Goal: Communication & Community: Answer question/provide support

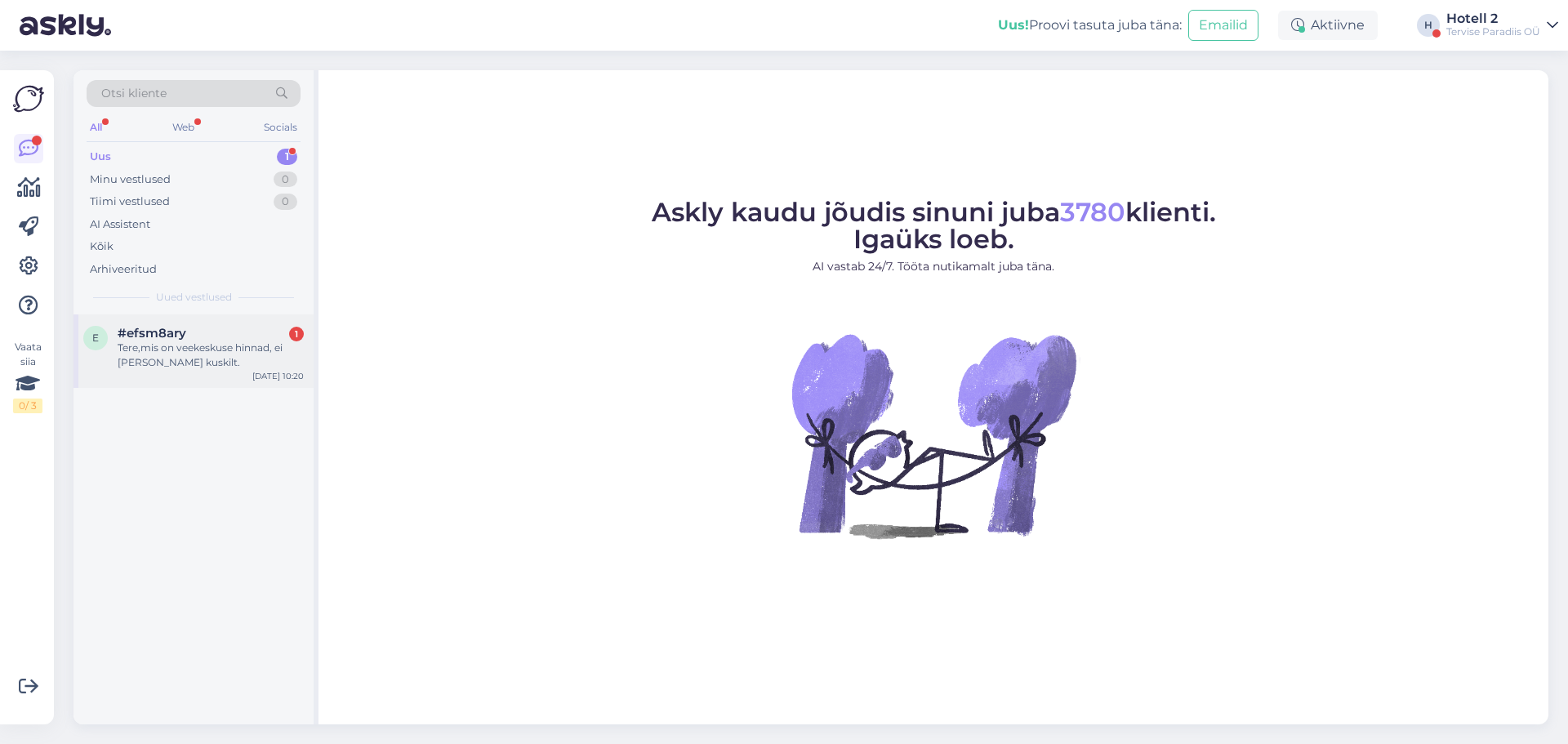
click at [194, 350] on div "Tere,mis on veekeskuse hinnad, ei [PERSON_NAME] kuskilt." at bounding box center [210, 356] width 186 height 30
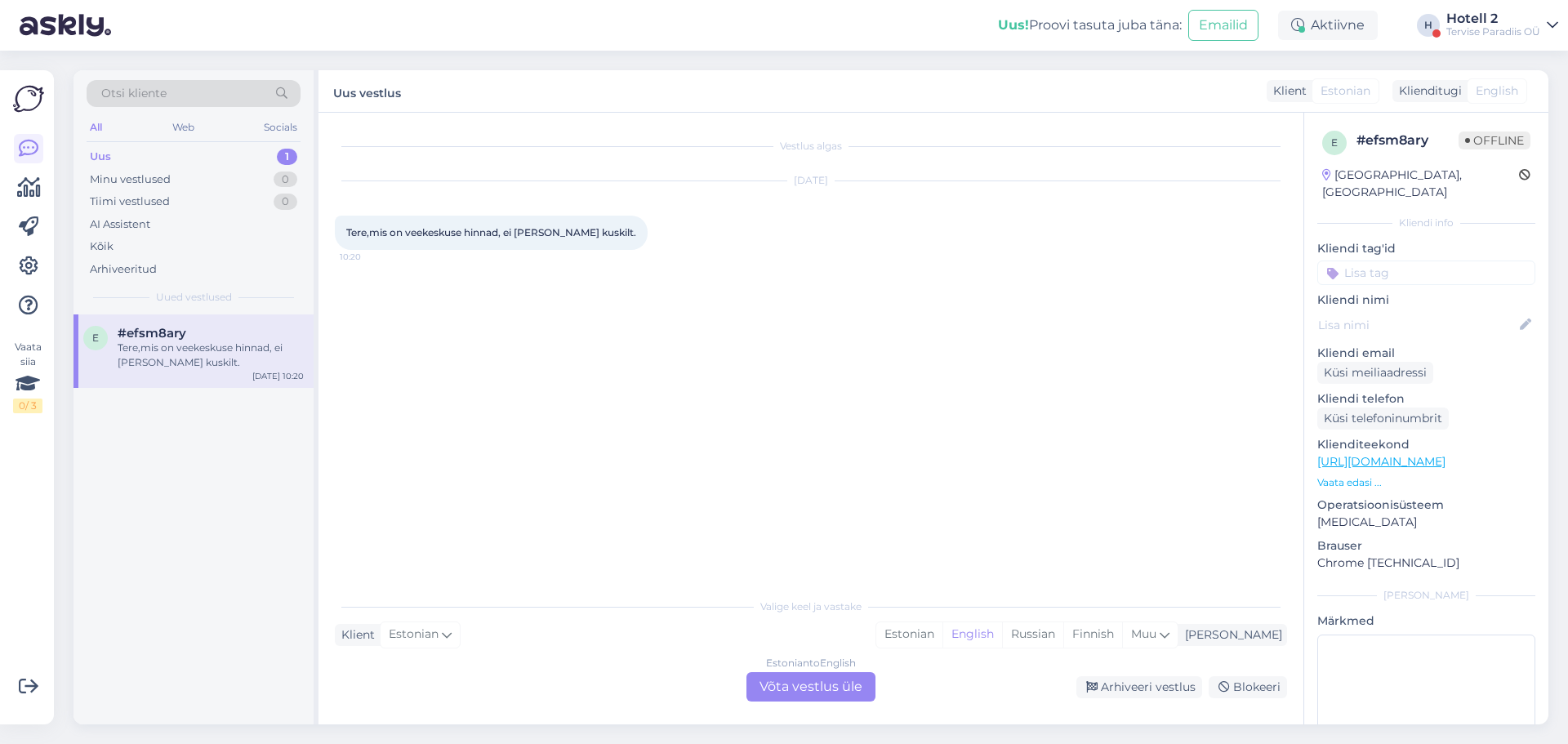
click at [791, 688] on div "Estonian to English Võta vestlus üle" at bounding box center [810, 687] width 129 height 30
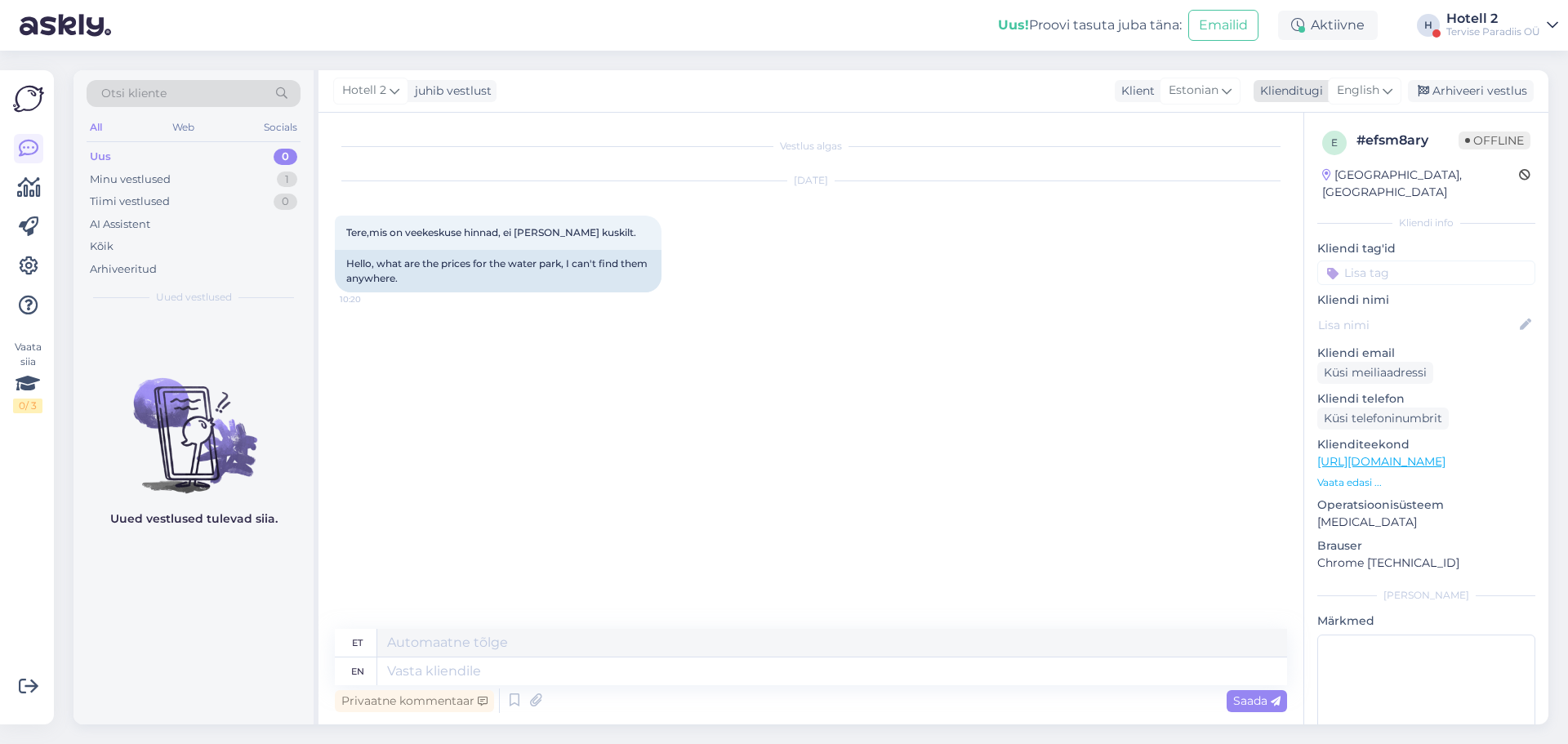
click at [1379, 82] on span "English" at bounding box center [1358, 90] width 43 height 18
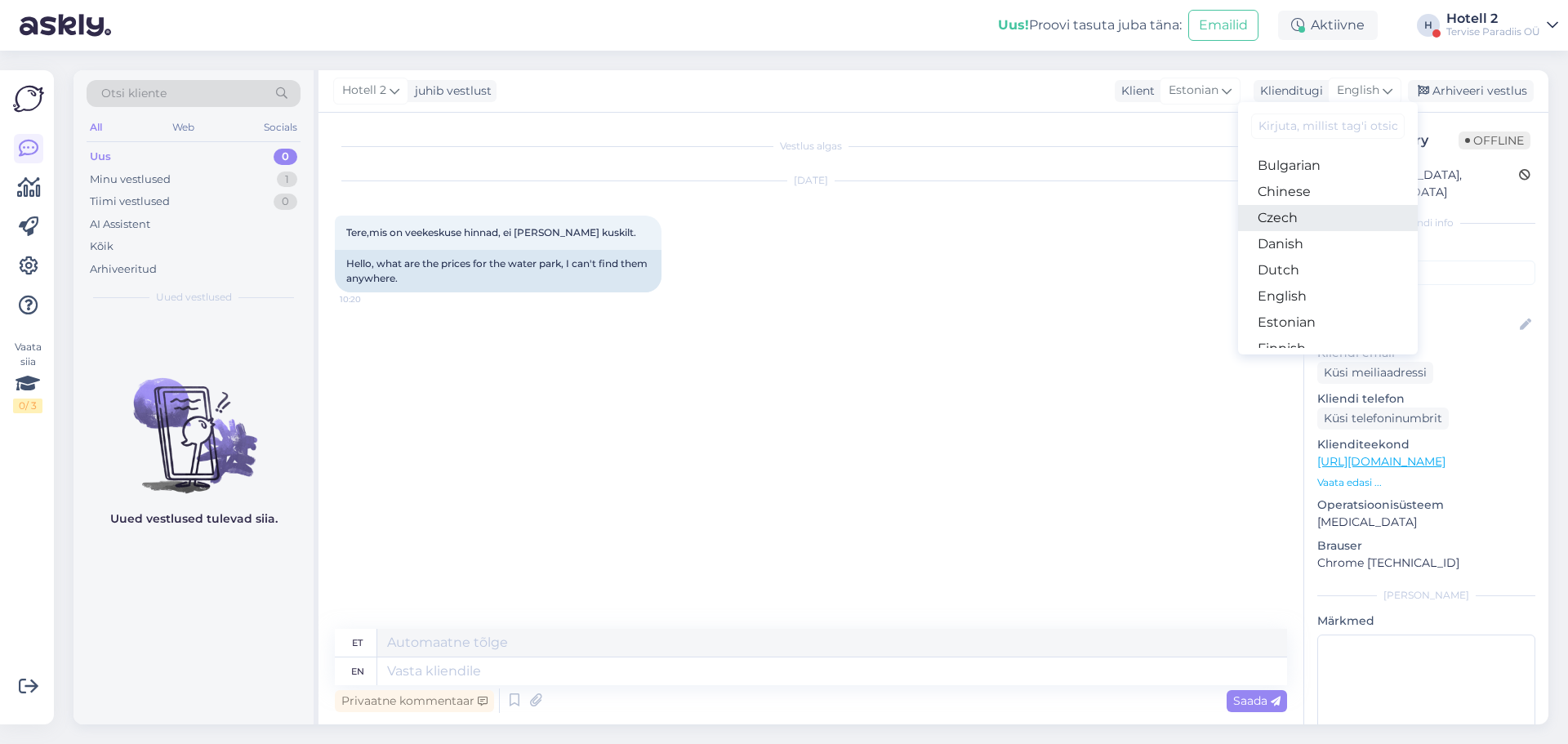
scroll to position [163, 0]
click at [1296, 217] on link "Estonian" at bounding box center [1328, 209] width 180 height 26
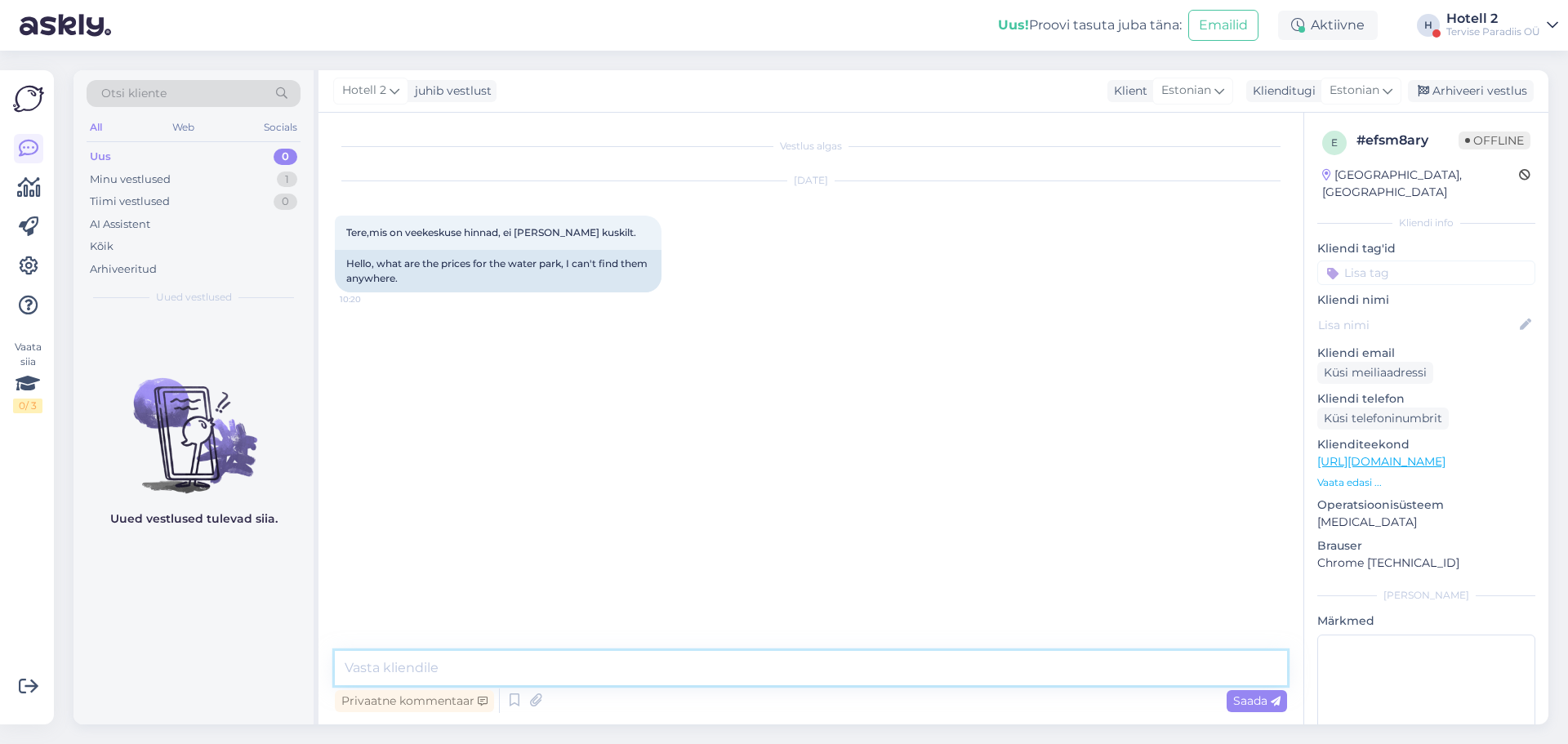
click at [557, 667] on textarea at bounding box center [811, 668] width 952 height 34
paste textarea "[URL][DOMAIN_NAME]"
type textarea "Tere! Leiate hinnad siit [URL][DOMAIN_NAME]"
click at [1277, 703] on icon at bounding box center [1275, 701] width 10 height 10
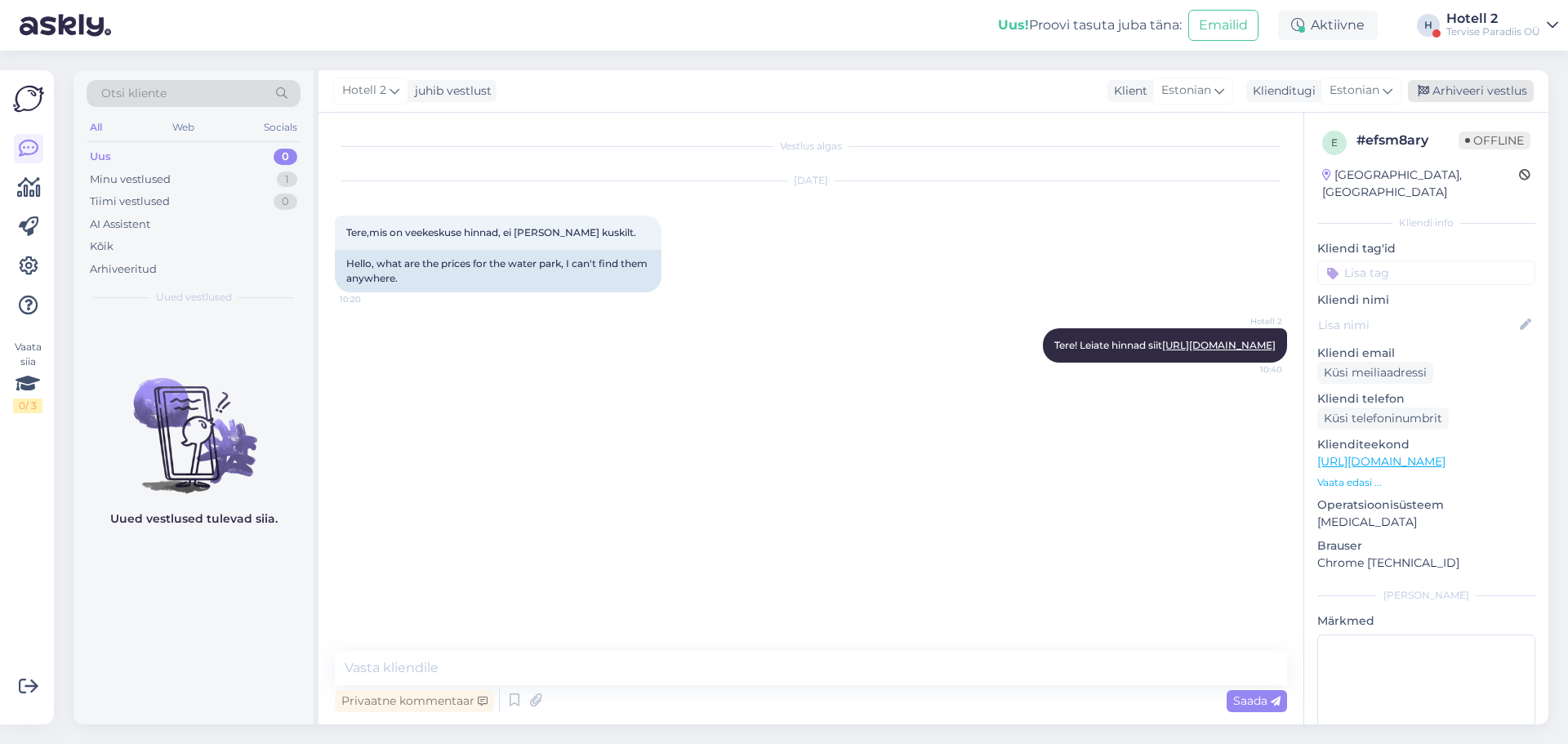
click at [1451, 99] on div "Arhiveeri vestlus" at bounding box center [1471, 91] width 126 height 22
